Goal: Task Accomplishment & Management: Use online tool/utility

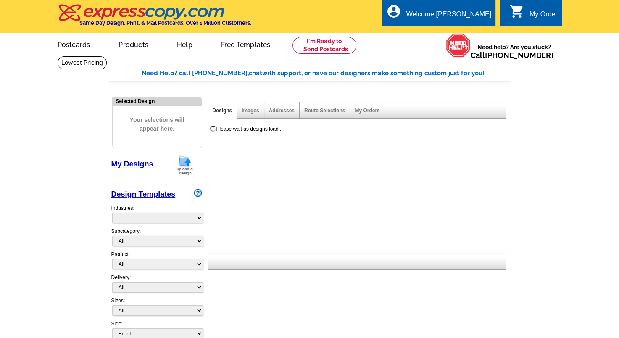
select select "785"
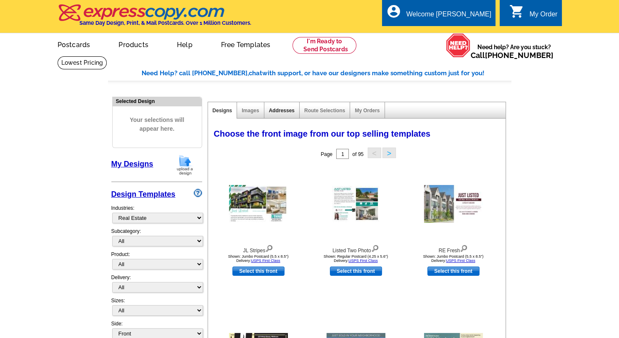
click at [287, 113] on link "Addresses" at bounding box center [282, 111] width 26 height 6
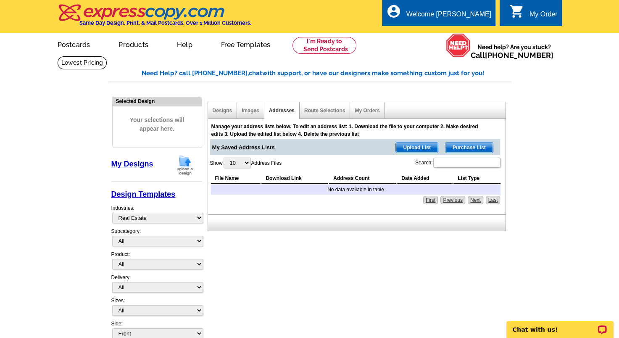
click at [407, 146] on span "Upload List" at bounding box center [417, 147] width 42 height 10
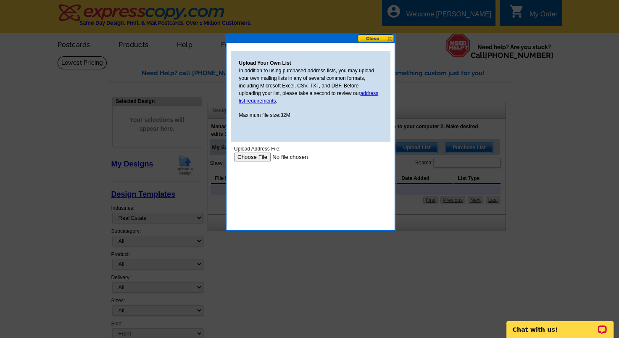
click at [265, 153] on input "file" at bounding box center [287, 157] width 106 height 9
click at [372, 92] on link "address list requirements" at bounding box center [309, 96] width 140 height 13
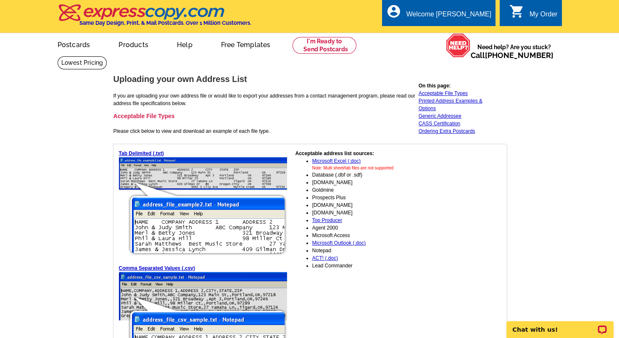
drag, startPoint x: 347, startPoint y: 213, endPoint x: 311, endPoint y: 213, distance: 35.3
click at [311, 213] on ul "Microsoft Excel (.doc) Note: Multi sheet/tab files are not supported Database (…" at bounding box center [363, 213] width 136 height 112
drag, startPoint x: 311, startPoint y: 213, endPoint x: 327, endPoint y: 213, distance: 15.5
drag, startPoint x: 345, startPoint y: 206, endPoint x: 312, endPoint y: 206, distance: 32.4
click at [312, 206] on li "[DOMAIN_NAME]" at bounding box center [371, 205] width 119 height 8
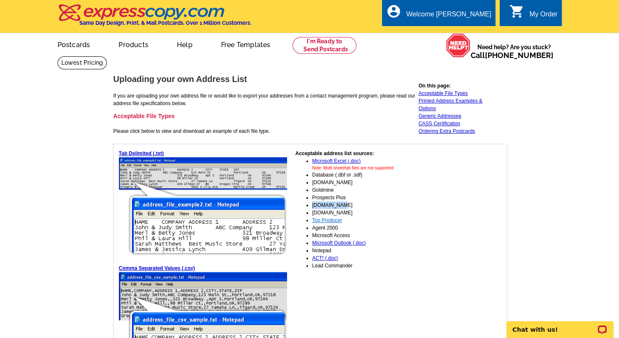
click at [334, 221] on link "Top Producer" at bounding box center [327, 220] width 30 height 6
drag, startPoint x: 313, startPoint y: 191, endPoint x: 333, endPoint y: 193, distance: 20.3
click at [333, 193] on li "Goldmine" at bounding box center [371, 190] width 119 height 8
drag, startPoint x: 333, startPoint y: 193, endPoint x: 324, endPoint y: 190, distance: 9.1
drag, startPoint x: 324, startPoint y: 190, endPoint x: 317, endPoint y: 196, distance: 9.8
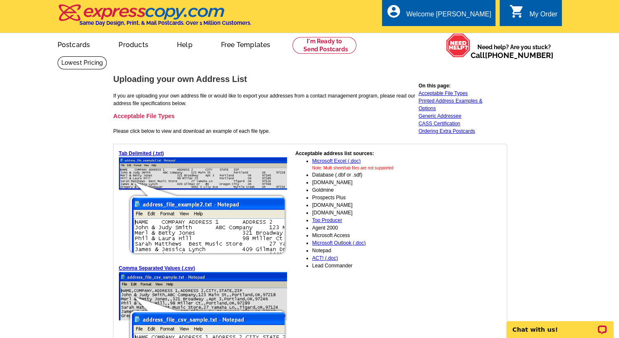
click at [320, 197] on li "Prospects Plus" at bounding box center [371, 198] width 119 height 8
drag, startPoint x: 312, startPoint y: 197, endPoint x: 345, endPoint y: 199, distance: 33.7
click at [345, 199] on li "Prospects Plus" at bounding box center [371, 198] width 119 height 8
drag, startPoint x: 345, startPoint y: 199, endPoint x: 333, endPoint y: 199, distance: 12.2
